Goal: Task Accomplishment & Management: Complete application form

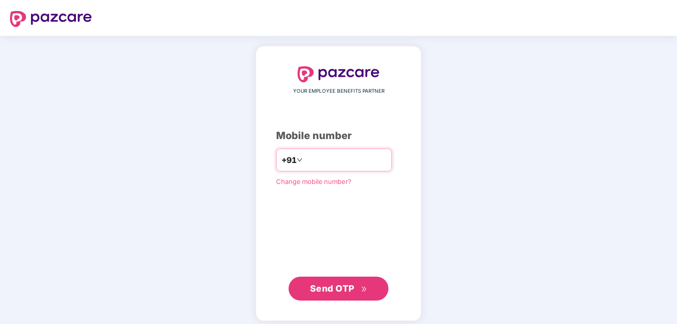
click at [386, 163] on input "**********" at bounding box center [345, 160] width 82 height 16
type input "**********"
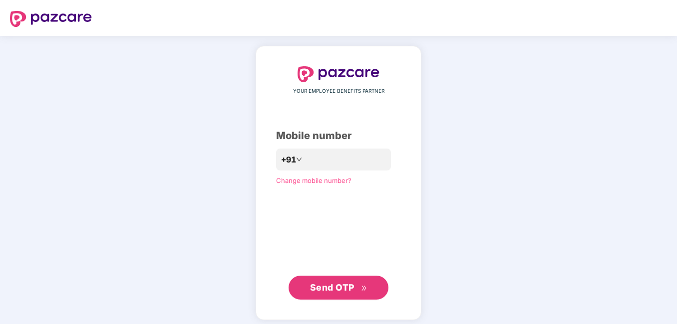
click at [335, 286] on span "Send OTP" at bounding box center [332, 287] width 44 height 10
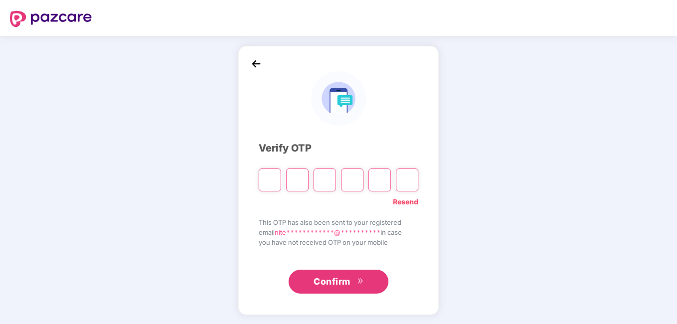
type input "*"
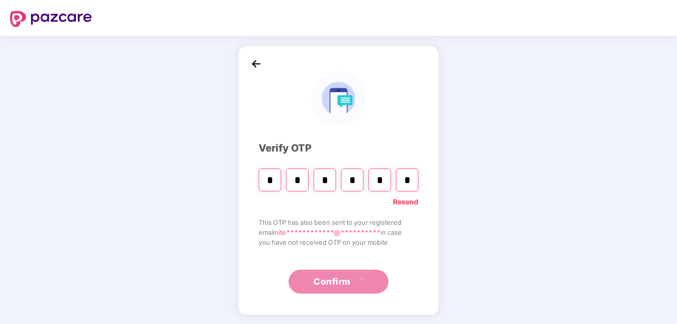
type input "*"
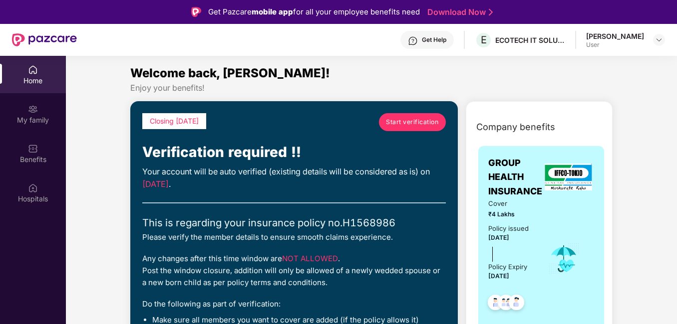
click at [417, 125] on span "Start verification" at bounding box center [412, 121] width 52 height 9
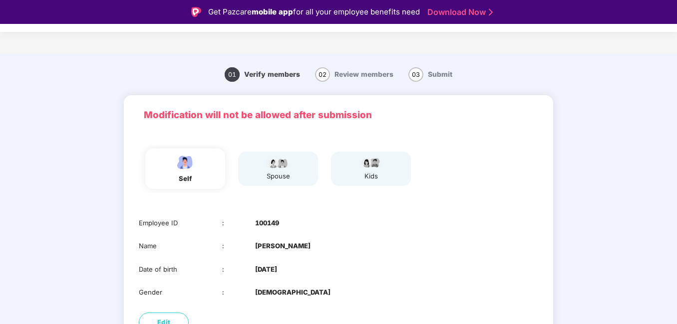
scroll to position [70, 0]
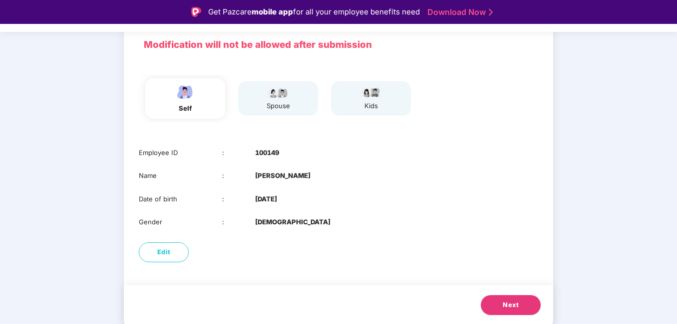
click at [293, 107] on div "spouse" at bounding box center [278, 98] width 80 height 35
click at [503, 303] on span "Next" at bounding box center [510, 305] width 16 height 10
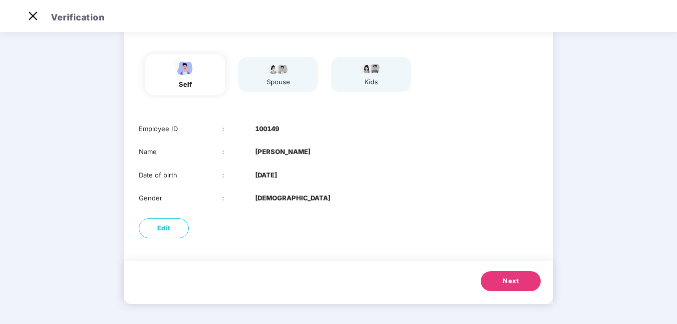
scroll to position [47, 0]
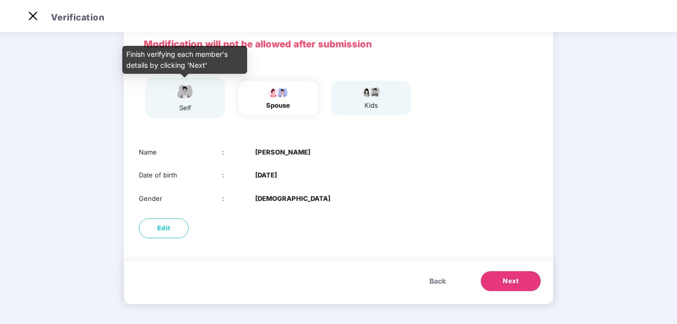
click at [194, 99] on img at bounding box center [185, 91] width 25 height 17
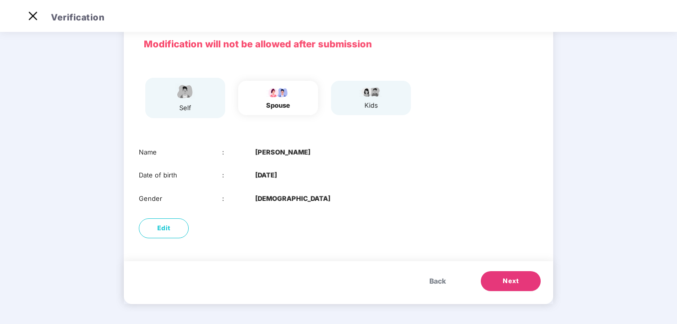
click at [506, 279] on span "Next" at bounding box center [510, 281] width 16 height 10
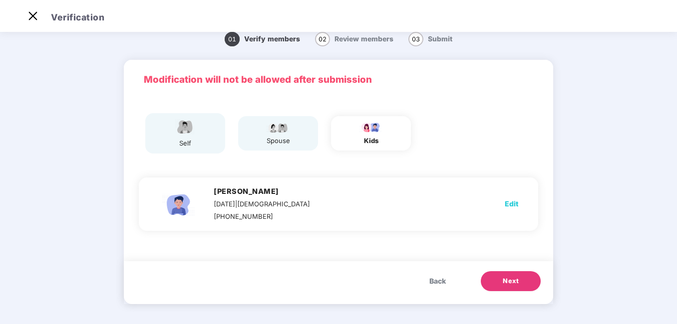
click at [436, 279] on span "Back" at bounding box center [437, 281] width 16 height 11
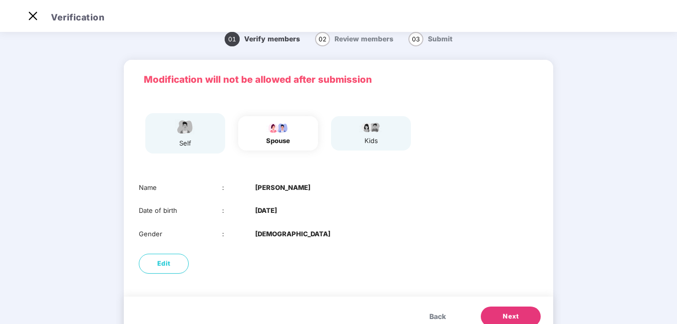
click at [511, 318] on span "Next" at bounding box center [510, 317] width 16 height 10
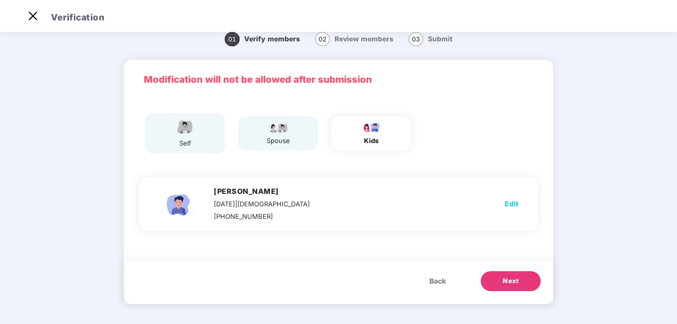
click at [429, 279] on span "Back" at bounding box center [437, 281] width 16 height 11
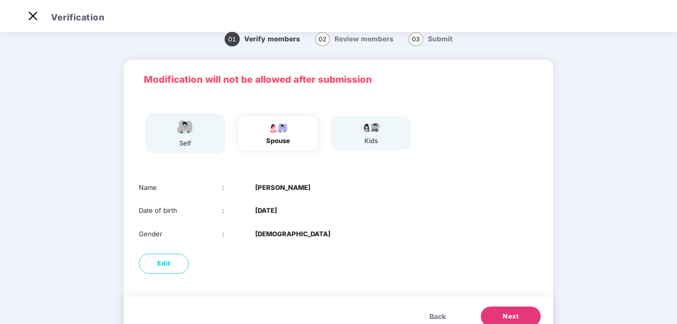
scroll to position [47, 0]
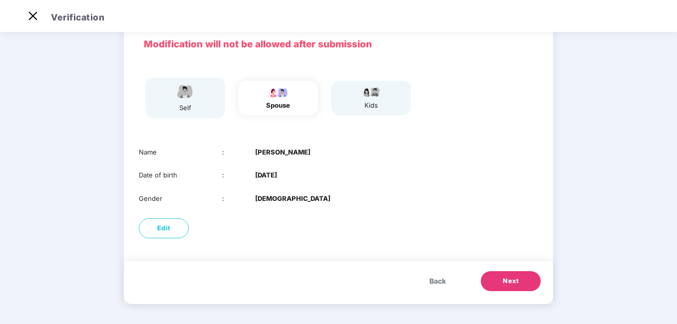
click at [429, 279] on span "Back" at bounding box center [437, 281] width 16 height 11
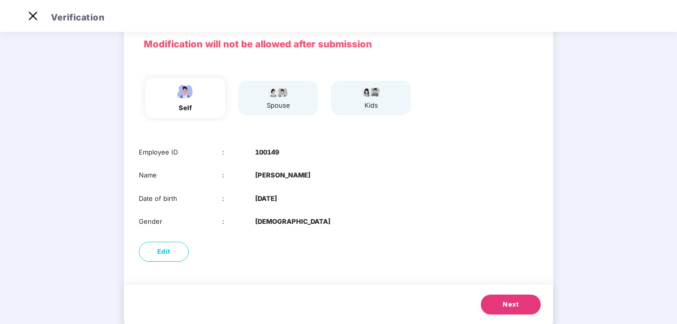
scroll to position [70, 0]
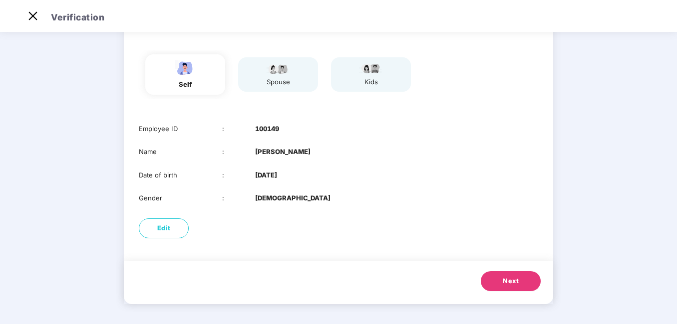
click at [502, 278] on span "Next" at bounding box center [510, 281] width 16 height 10
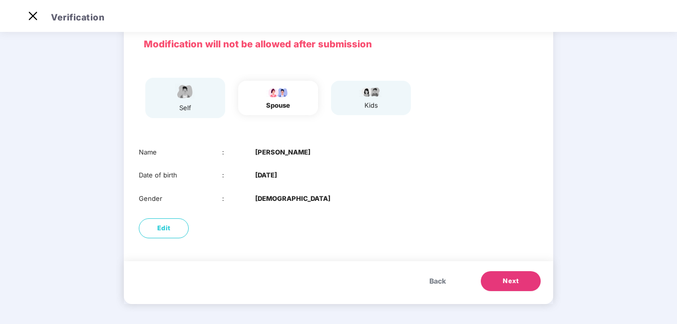
scroll to position [47, 0]
click at [502, 278] on span "Next" at bounding box center [510, 281] width 16 height 10
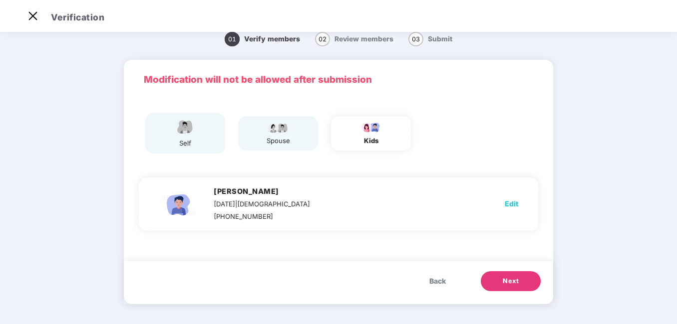
click at [513, 275] on button "Next" at bounding box center [511, 281] width 60 height 20
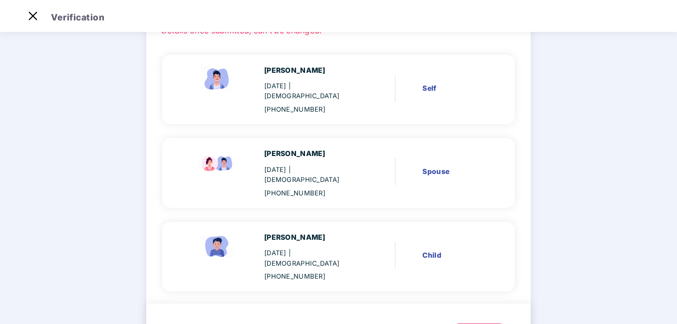
scroll to position [77, 0]
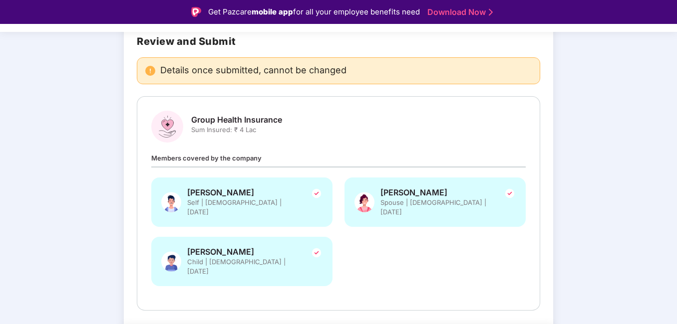
scroll to position [101, 0]
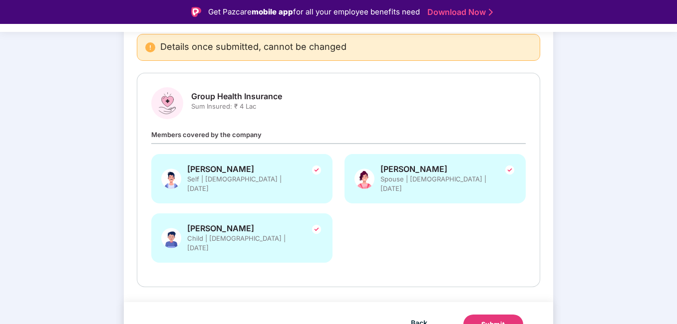
click at [506, 315] on button "Submit" at bounding box center [493, 325] width 60 height 20
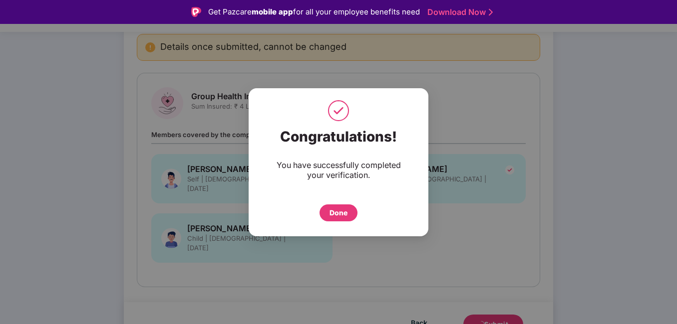
click at [342, 211] on div "Done" at bounding box center [338, 213] width 18 height 11
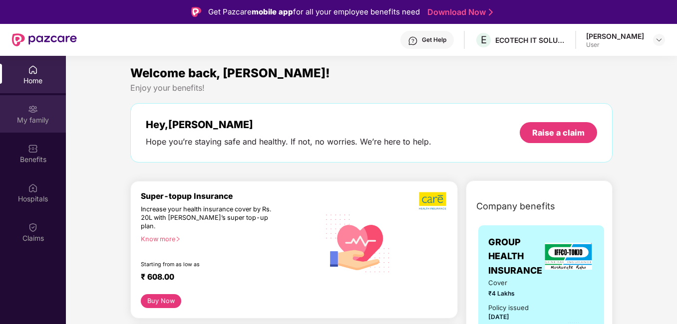
click at [38, 111] on div "My family" at bounding box center [33, 113] width 66 height 37
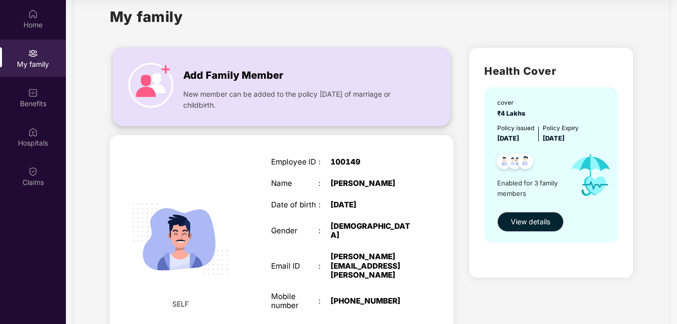
scroll to position [22, 0]
click at [521, 221] on span "View details" at bounding box center [529, 222] width 39 height 11
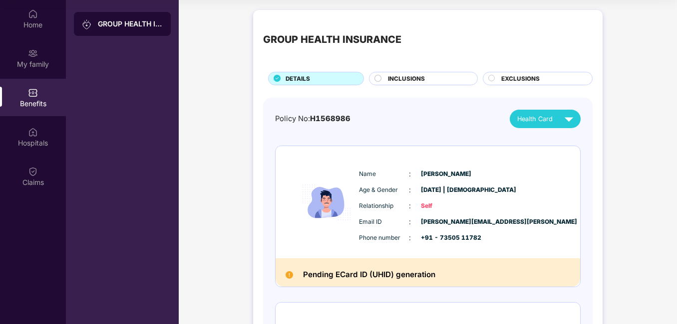
click at [425, 76] on div "INCLUSIONS" at bounding box center [427, 79] width 89 height 10
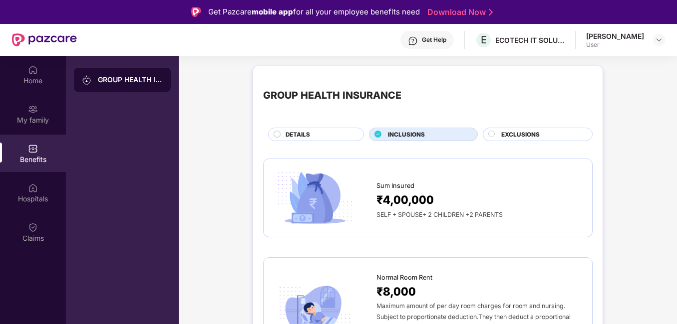
click at [517, 135] on span "EXCLUSIONS" at bounding box center [520, 134] width 38 height 9
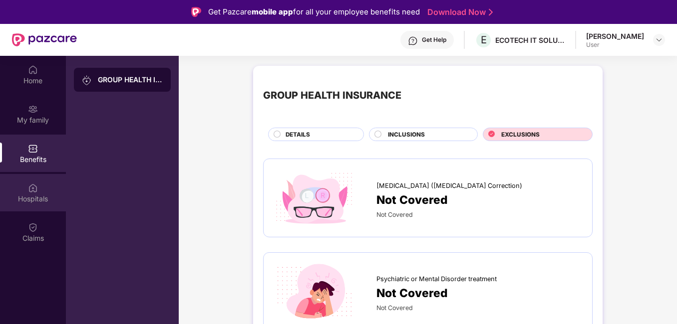
click at [27, 187] on div "Hospitals" at bounding box center [33, 192] width 66 height 37
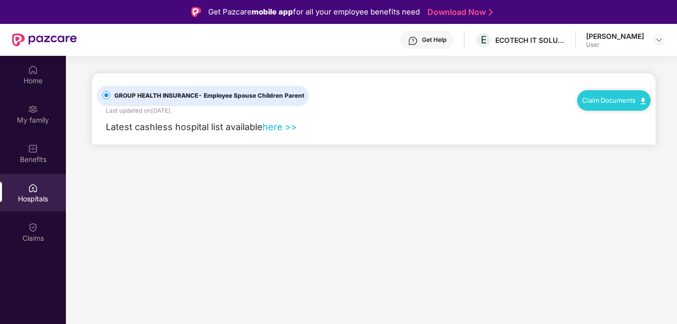
click at [274, 128] on link "here >>" at bounding box center [279, 127] width 34 height 10
click at [623, 104] on div "Claim Documents" at bounding box center [613, 100] width 73 height 20
click at [643, 99] on img at bounding box center [642, 101] width 5 height 6
click at [609, 137] on link "Claim Process" at bounding box center [617, 138] width 65 height 21
